Goal: Check status

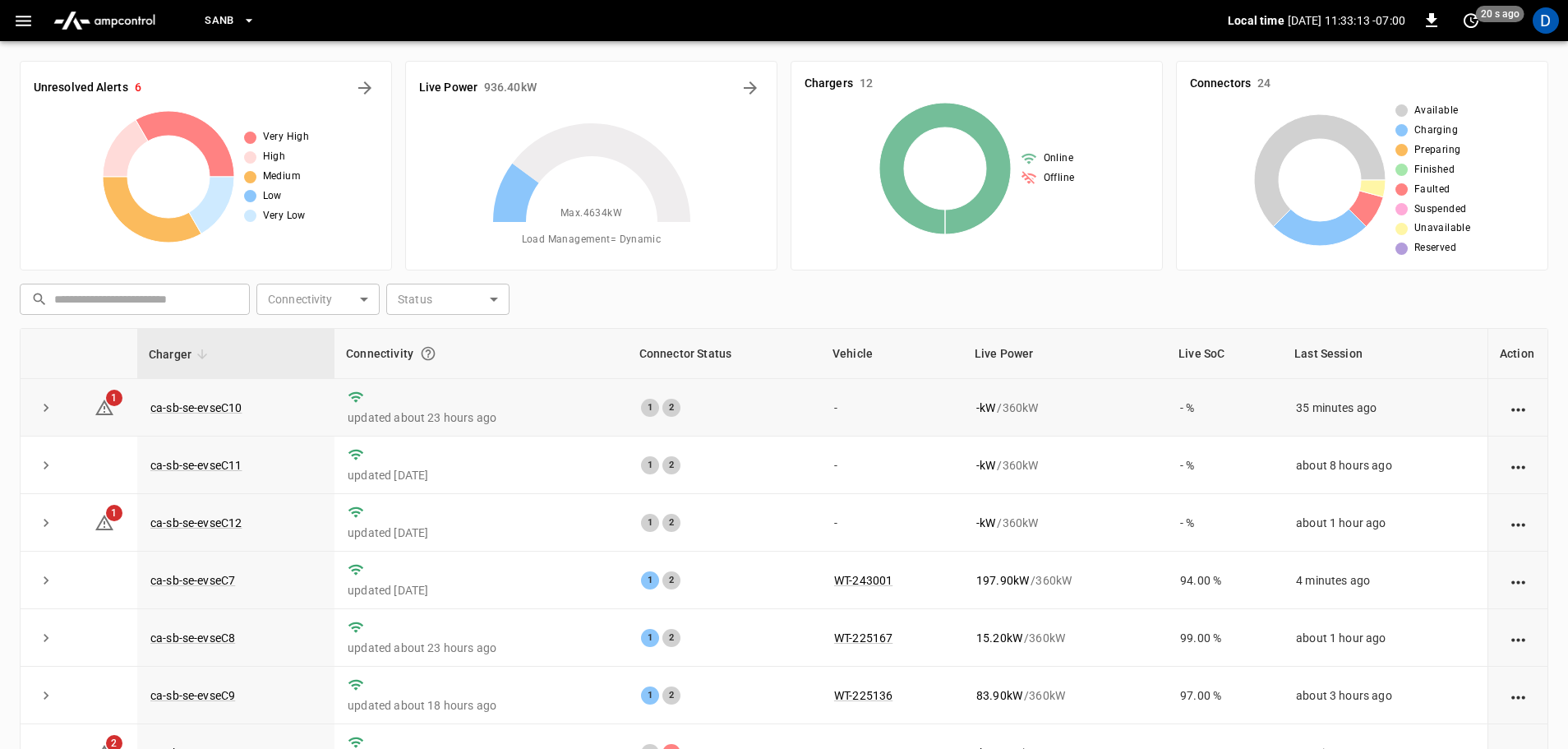
click at [44, 400] on icon "expand row" at bounding box center [46, 408] width 17 height 17
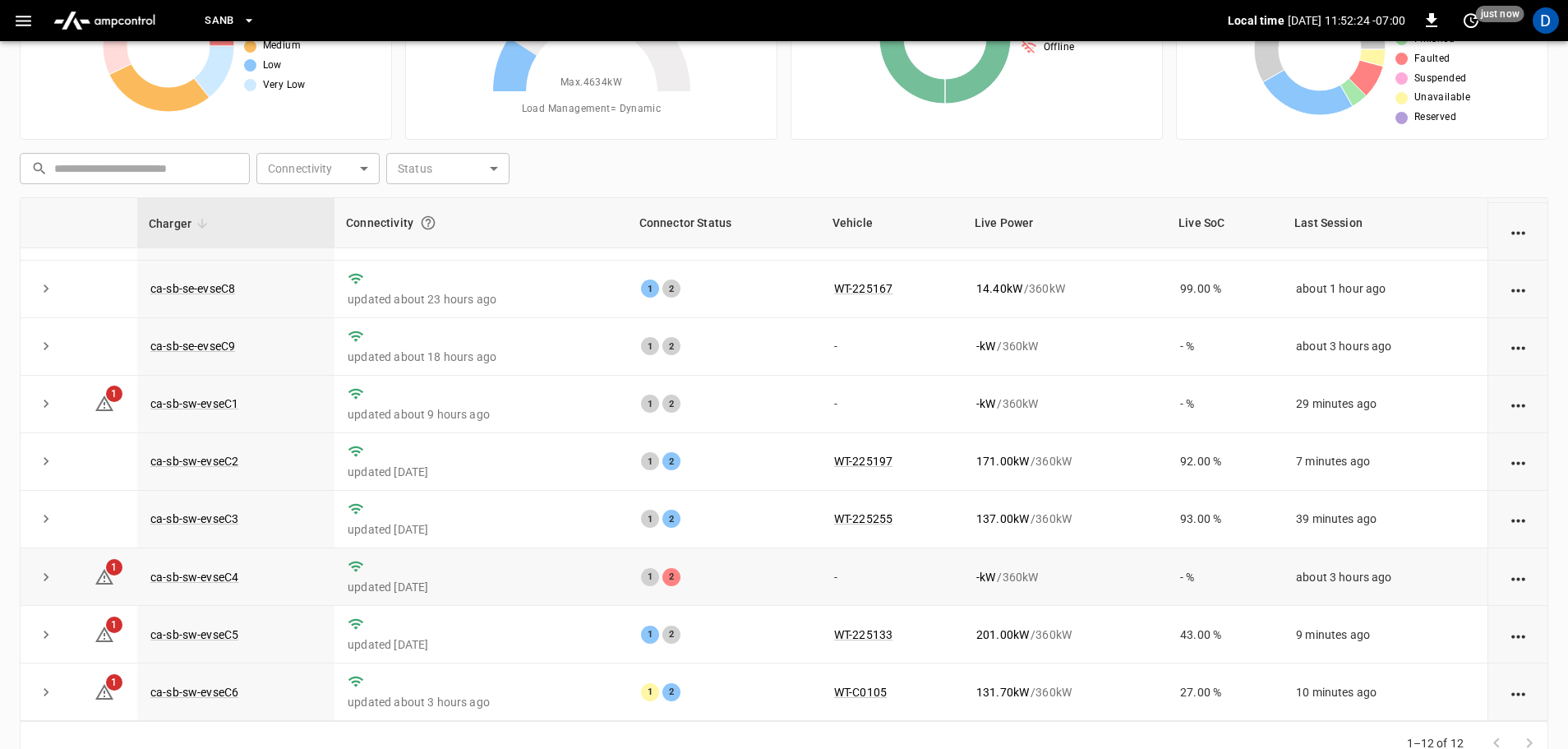
scroll to position [167, 0]
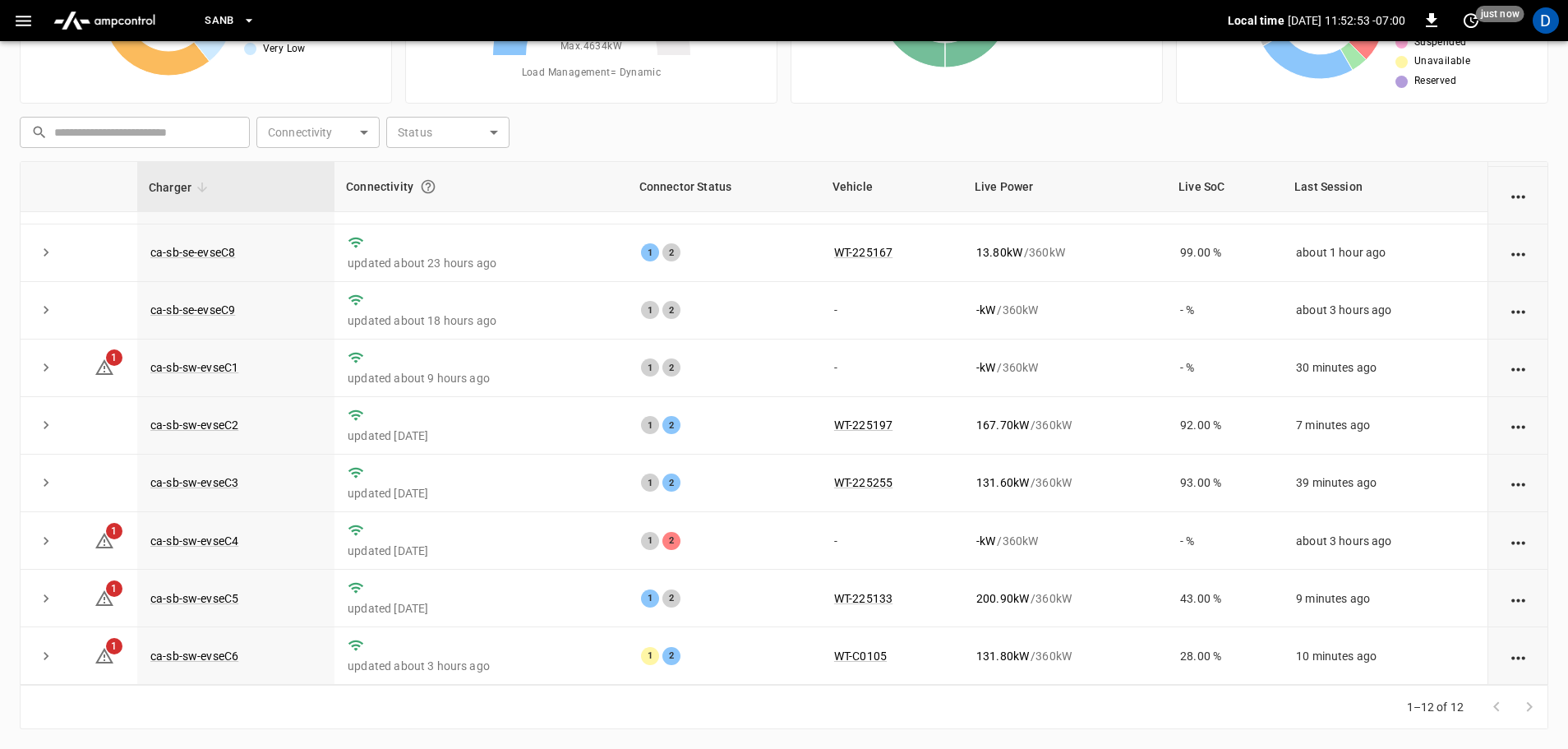
click at [683, 132] on icon at bounding box center [592, 55] width 205 height 205
